Goal: Task Accomplishment & Management: Complete application form

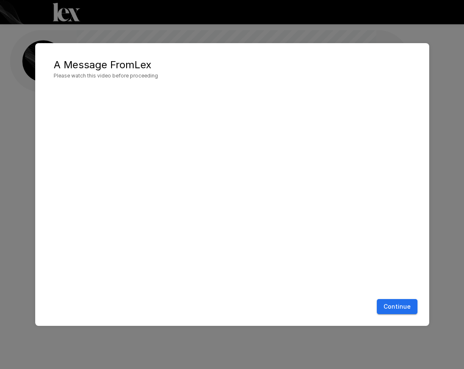
click at [404, 309] on button "Continue" at bounding box center [397, 307] width 41 height 16
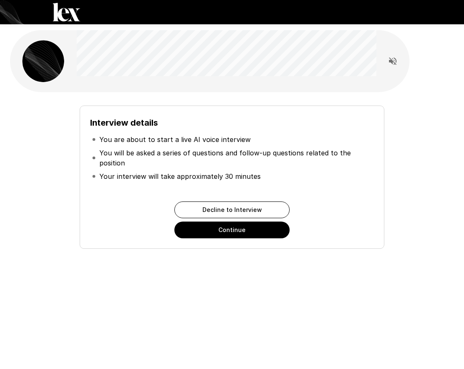
click at [365, 228] on div "Decline to Interview Continue" at bounding box center [232, 220] width 284 height 37
click at [263, 229] on button "Continue" at bounding box center [231, 230] width 115 height 17
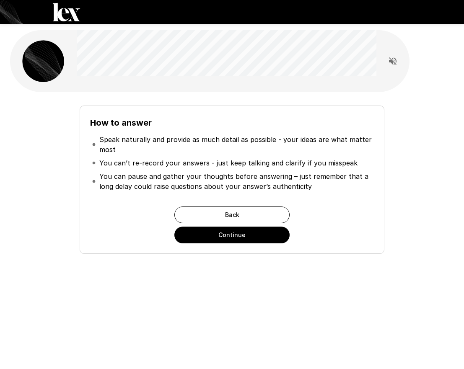
click at [225, 161] on p "You can’t re-record your answers - just keep talking and clarify if you misspeak" at bounding box center [228, 163] width 258 height 10
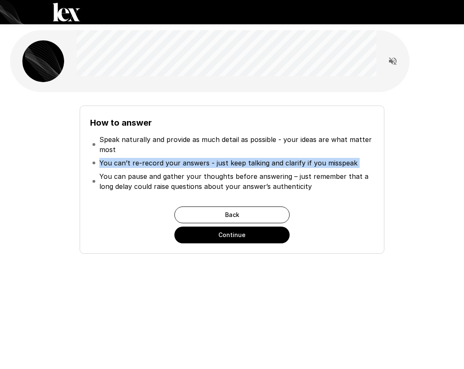
click at [225, 161] on p "You can’t re-record your answers - just keep talking and clarify if you misspeak" at bounding box center [228, 163] width 258 height 10
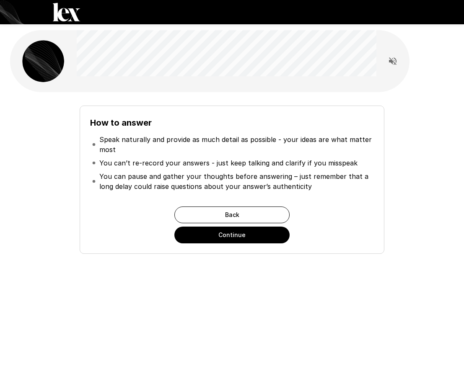
click at [264, 176] on p "You can pause and gather your thoughts before answering – just remember that a …" at bounding box center [235, 181] width 273 height 20
click at [304, 157] on li "You can’t re-record your answers - just keep talking and clarify if you misspeak" at bounding box center [232, 162] width 284 height 13
click at [315, 171] on li "You can pause and gather your thoughts before answering – just remember that a …" at bounding box center [232, 181] width 284 height 23
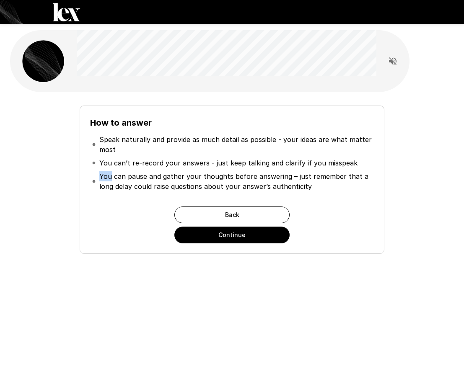
click at [315, 171] on li "You can pause and gather your thoughts before answering – just remember that a …" at bounding box center [232, 181] width 284 height 23
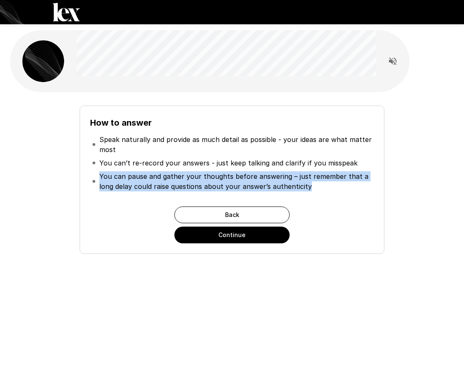
click at [315, 171] on li "You can pause and gather your thoughts before answering – just remember that a …" at bounding box center [232, 181] width 284 height 23
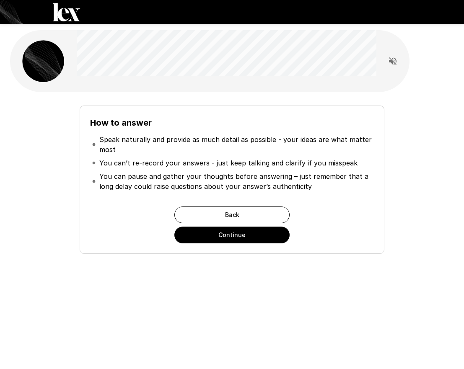
click at [317, 163] on p "You can’t re-record your answers - just keep talking and clarify if you misspeak" at bounding box center [228, 163] width 258 height 10
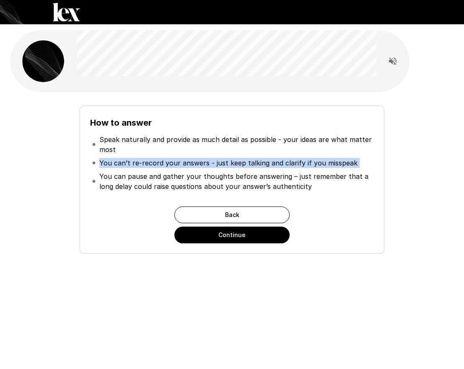
click at [317, 163] on p "You can’t re-record your answers - just keep talking and clarify if you misspeak" at bounding box center [228, 163] width 258 height 10
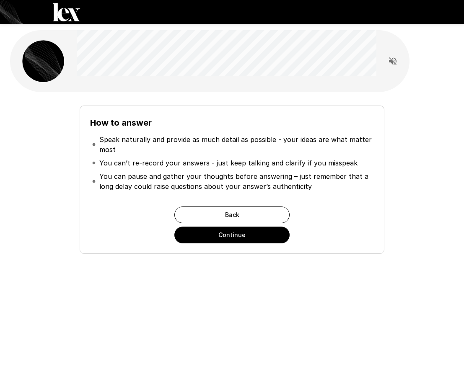
click at [330, 179] on p "You can pause and gather your thoughts before answering – just remember that a …" at bounding box center [235, 181] width 273 height 20
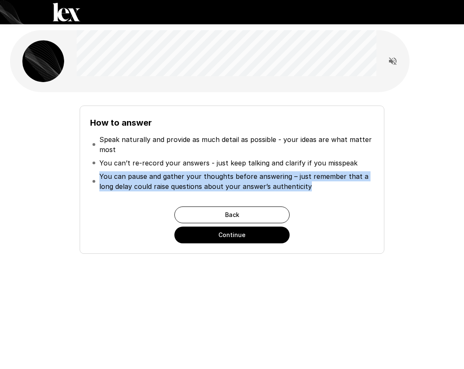
click at [330, 179] on p "You can pause and gather your thoughts before answering – just remember that a …" at bounding box center [235, 181] width 273 height 20
drag, startPoint x: 345, startPoint y: 202, endPoint x: 336, endPoint y: 211, distance: 13.1
click at [345, 202] on div "How to answer Speak naturally and provide as much detail as possible - your ide…" at bounding box center [232, 180] width 305 height 148
click at [271, 238] on button "Continue" at bounding box center [231, 235] width 115 height 17
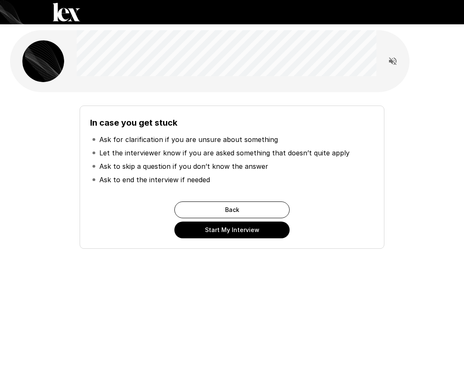
click at [381, 214] on div "In case you get stuck Ask for clarification if you are unsure about something L…" at bounding box center [232, 177] width 305 height 143
click at [230, 159] on li "Let the interviewer know if you are asked something that doesn’t quite apply" at bounding box center [232, 152] width 284 height 13
click at [230, 164] on p "Ask to skip a question if you don’t know the answer" at bounding box center [183, 166] width 169 height 10
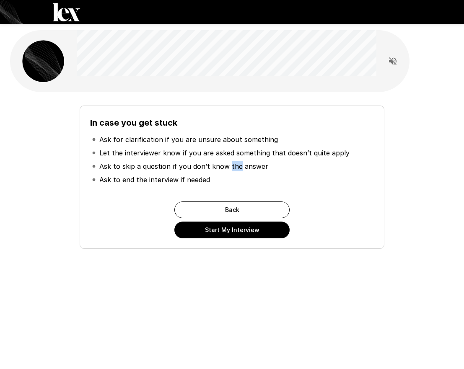
click at [230, 164] on p "Ask to skip a question if you don’t know the answer" at bounding box center [183, 166] width 169 height 10
click at [199, 175] on p "Ask to end the interview if needed" at bounding box center [154, 180] width 111 height 10
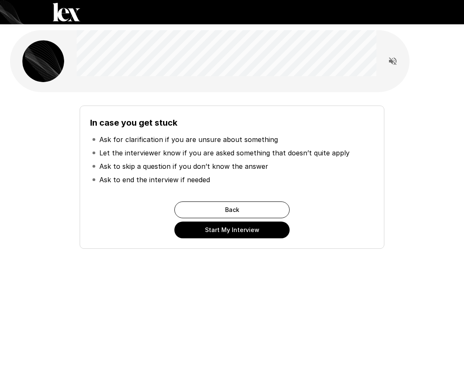
click at [298, 165] on li "Ask to skip a question if you don’t know the answer" at bounding box center [232, 166] width 284 height 13
click at [255, 226] on button "Start My Interview" at bounding box center [231, 230] width 115 height 17
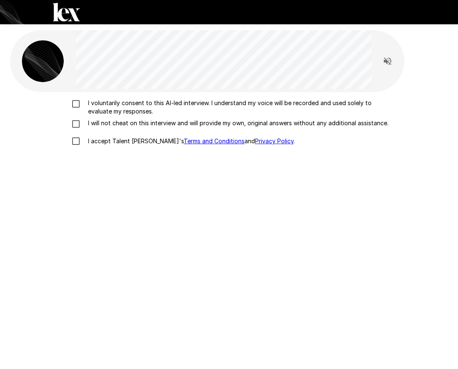
click at [102, 110] on p "I voluntarily consent to this AI-led interview. I understand my voice will be r…" at bounding box center [238, 107] width 306 height 17
click at [91, 129] on div "I voluntarily consent to this AI-led interview. I understand my voice will be r…" at bounding box center [228, 124] width 431 height 51
click at [96, 122] on p "I will not cheat on this interview and will provide my own, original answers wi…" at bounding box center [236, 123] width 303 height 8
click at [100, 139] on p "I accept Talent Llama's Terms and Conditions and Privacy Policy ." at bounding box center [190, 141] width 210 height 8
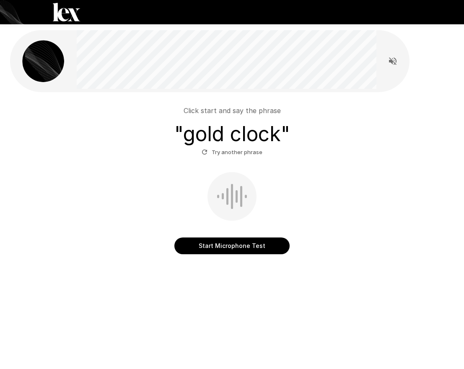
click at [395, 63] on icon "Read questions aloud" at bounding box center [393, 61] width 8 height 8
click at [267, 240] on button "Start Microphone Test" at bounding box center [231, 246] width 115 height 17
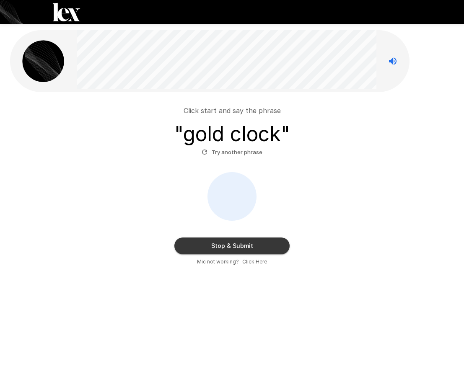
click at [352, 170] on div "Click start and say the phrase " gold clock " Try another phrase Stop & Submit …" at bounding box center [231, 182] width 437 height 167
click at [209, 243] on button "Stop & Submit" at bounding box center [231, 246] width 115 height 17
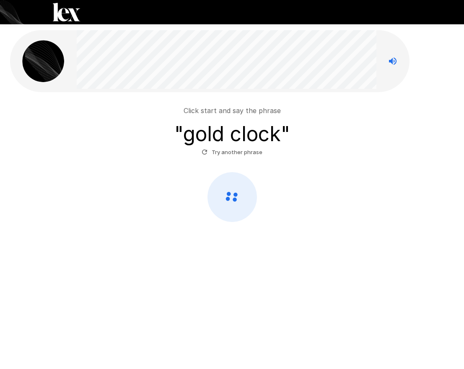
click at [213, 158] on button "Try another phrase" at bounding box center [231, 152] width 65 height 13
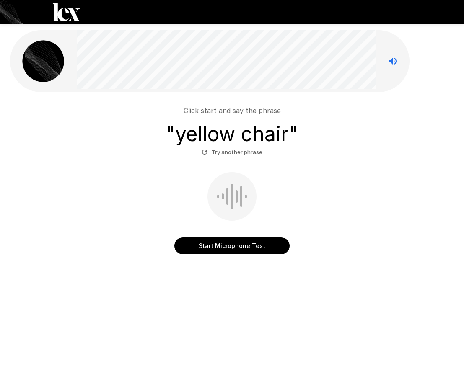
click at [368, 146] on div "Click start and say the phrase " yellow chair " Try another phrase" at bounding box center [231, 132] width 437 height 53
click at [272, 241] on button "Start Microphone Test" at bounding box center [231, 246] width 115 height 17
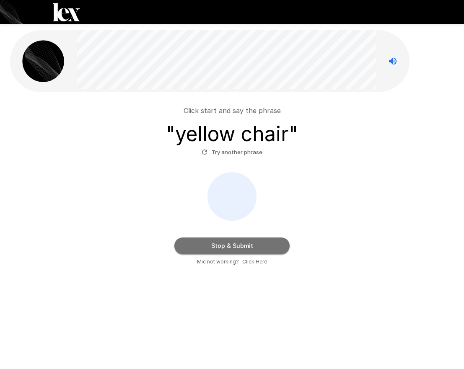
click at [262, 249] on button "Stop & Submit" at bounding box center [231, 246] width 115 height 17
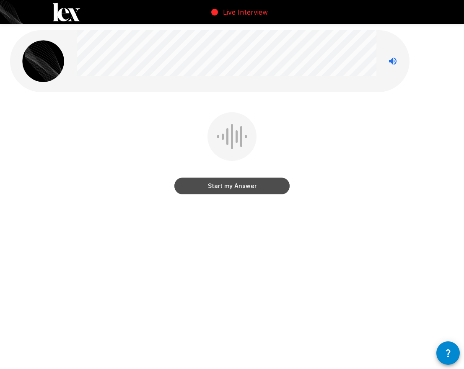
click at [267, 190] on button "Start my Answer" at bounding box center [231, 186] width 115 height 17
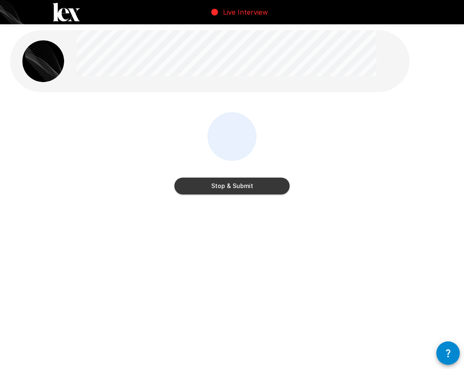
click at [269, 189] on button "Stop & Submit" at bounding box center [231, 186] width 115 height 17
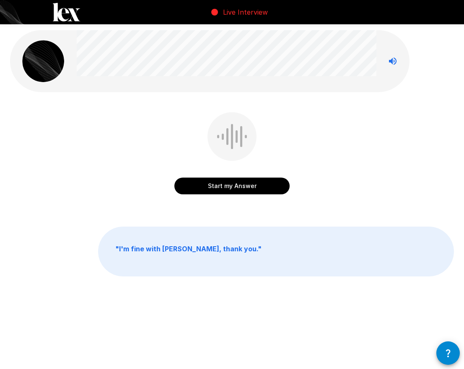
click at [344, 295] on div "Start my Answer " I'm fine with [PERSON_NAME], thank you. "" at bounding box center [232, 172] width 464 height 344
click at [339, 190] on div "Start my Answer" at bounding box center [232, 159] width 444 height 94
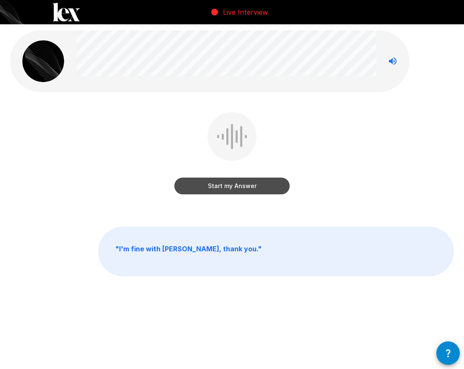
click at [257, 189] on button "Start my Answer" at bounding box center [231, 186] width 115 height 17
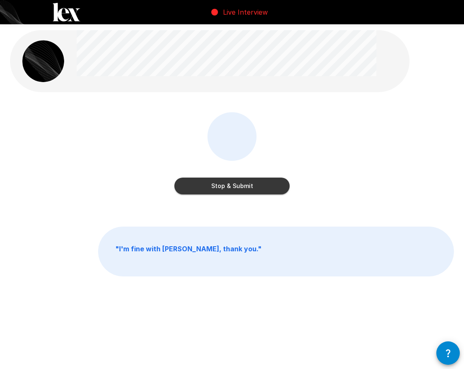
click at [263, 191] on button "Stop & Submit" at bounding box center [231, 186] width 115 height 17
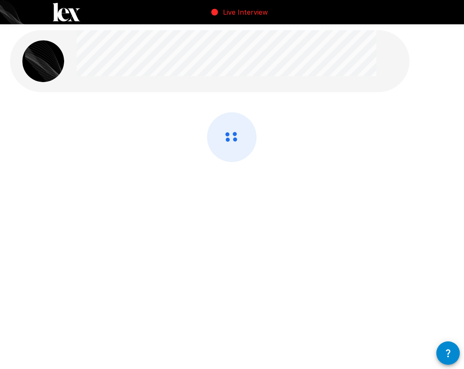
click at [340, 215] on div at bounding box center [232, 137] width 464 height 274
click at [353, 220] on div at bounding box center [232, 137] width 464 height 274
